Goal: Information Seeking & Learning: Learn about a topic

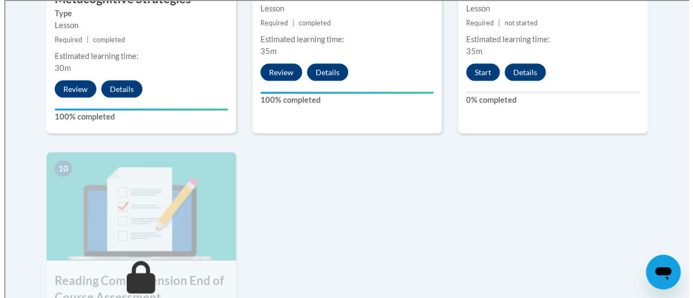
scroll to position [1118, 0]
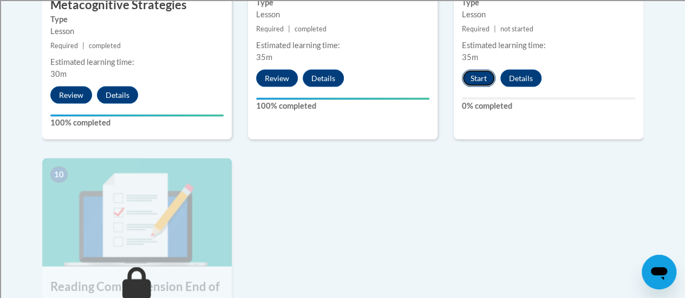
click at [480, 79] on button "Start" at bounding box center [479, 78] width 34 height 17
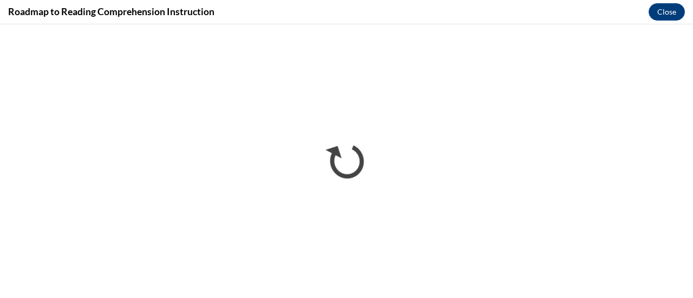
scroll to position [0, 0]
